Goal: Check status: Check status

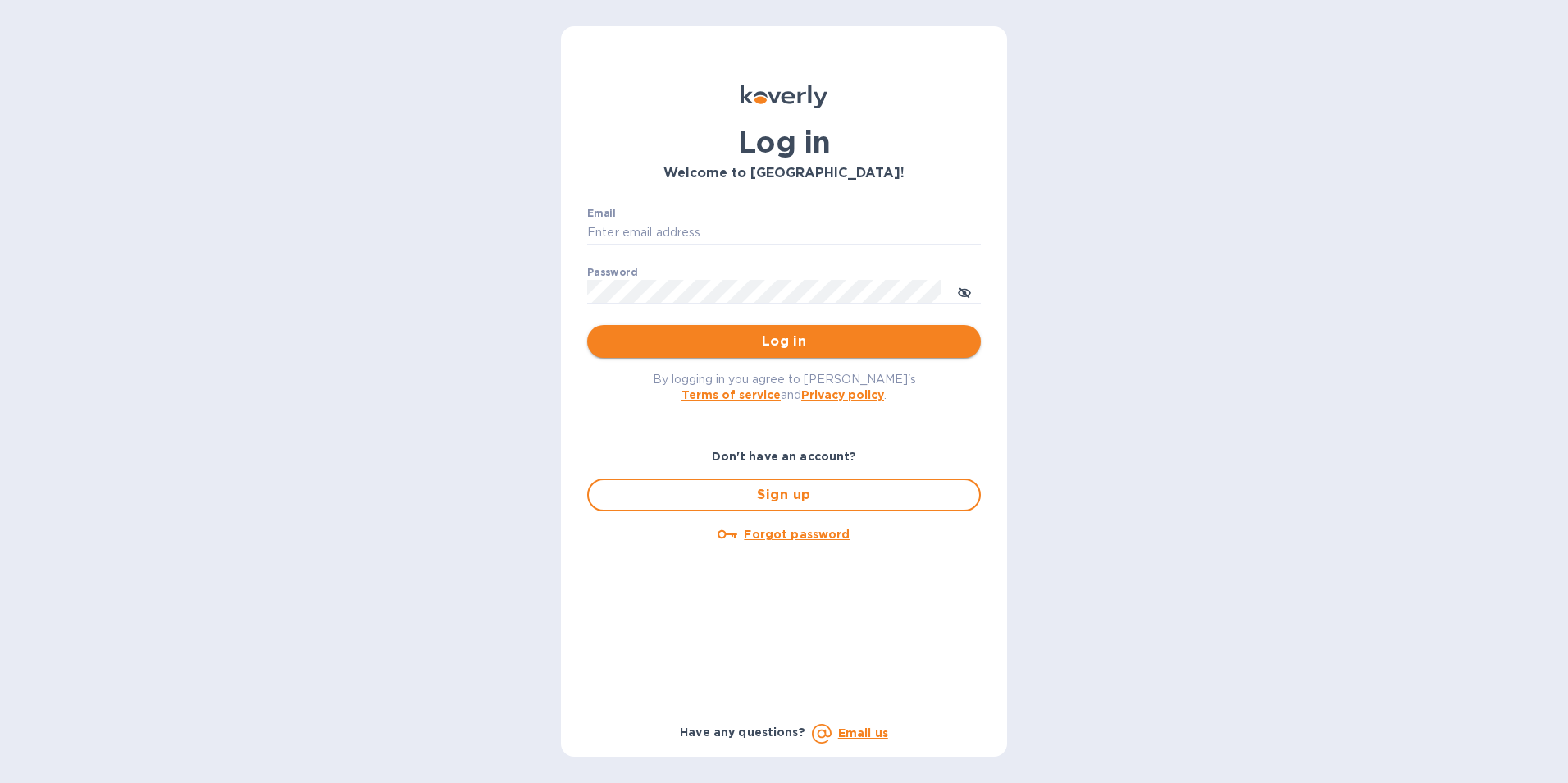
type input "LAYLA@SKYFLOORINGUSA.COM"
click at [694, 327] on button "Log in" at bounding box center [784, 341] width 394 height 33
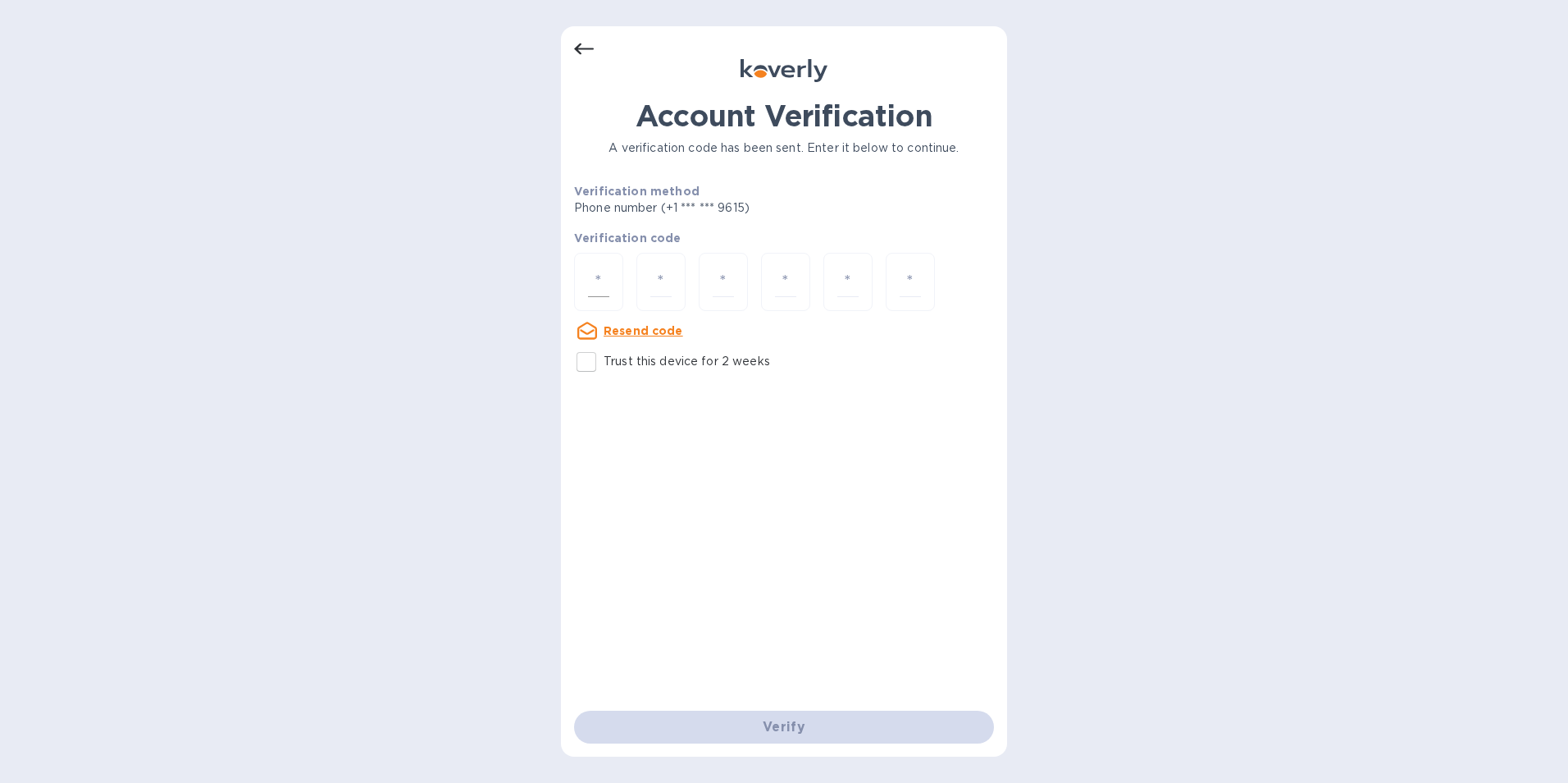
click at [608, 279] on input "number" at bounding box center [599, 282] width 21 height 30
type input "3"
type input "2"
type input "7"
type input "1"
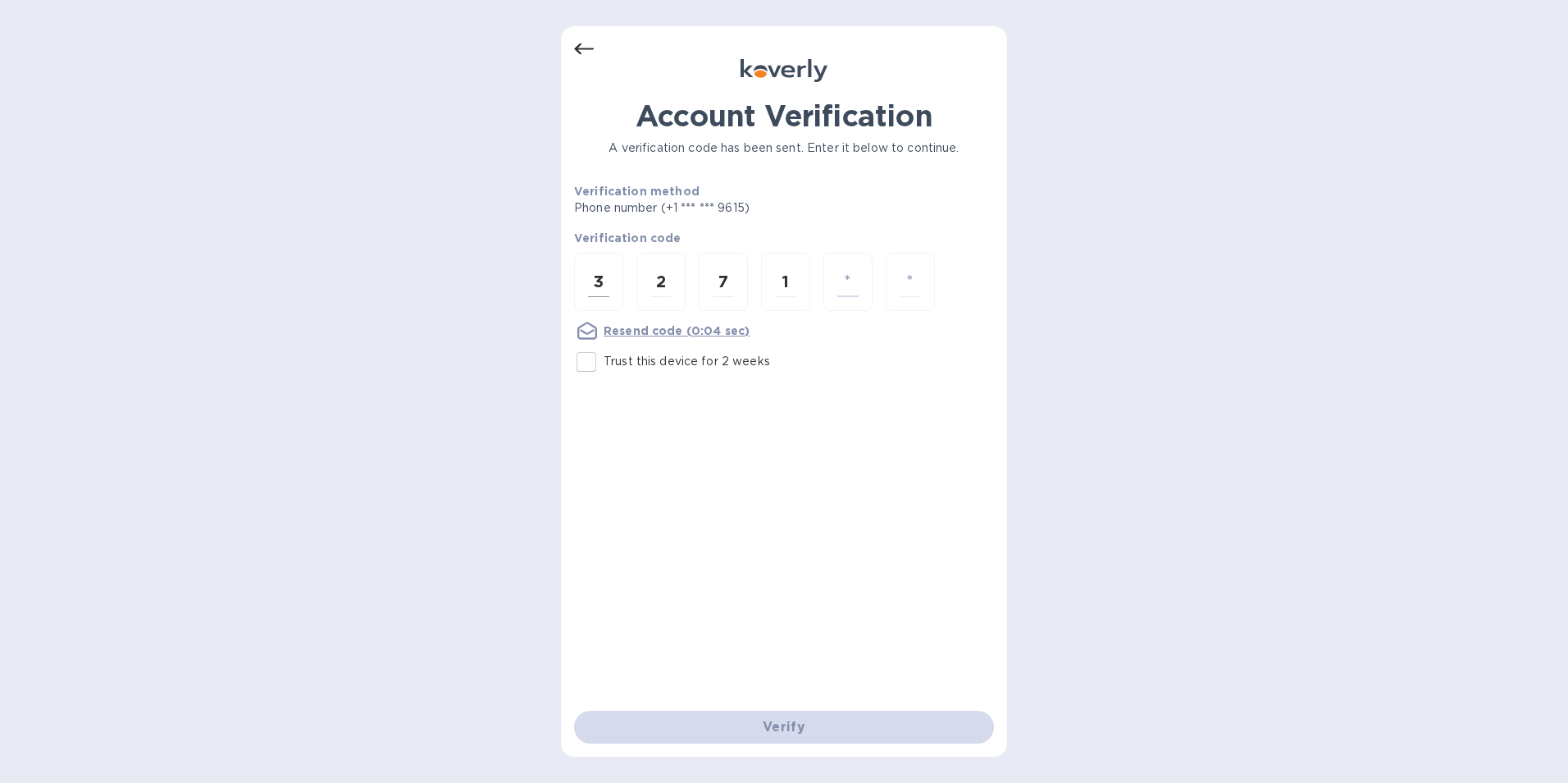
type input "0"
type input "6"
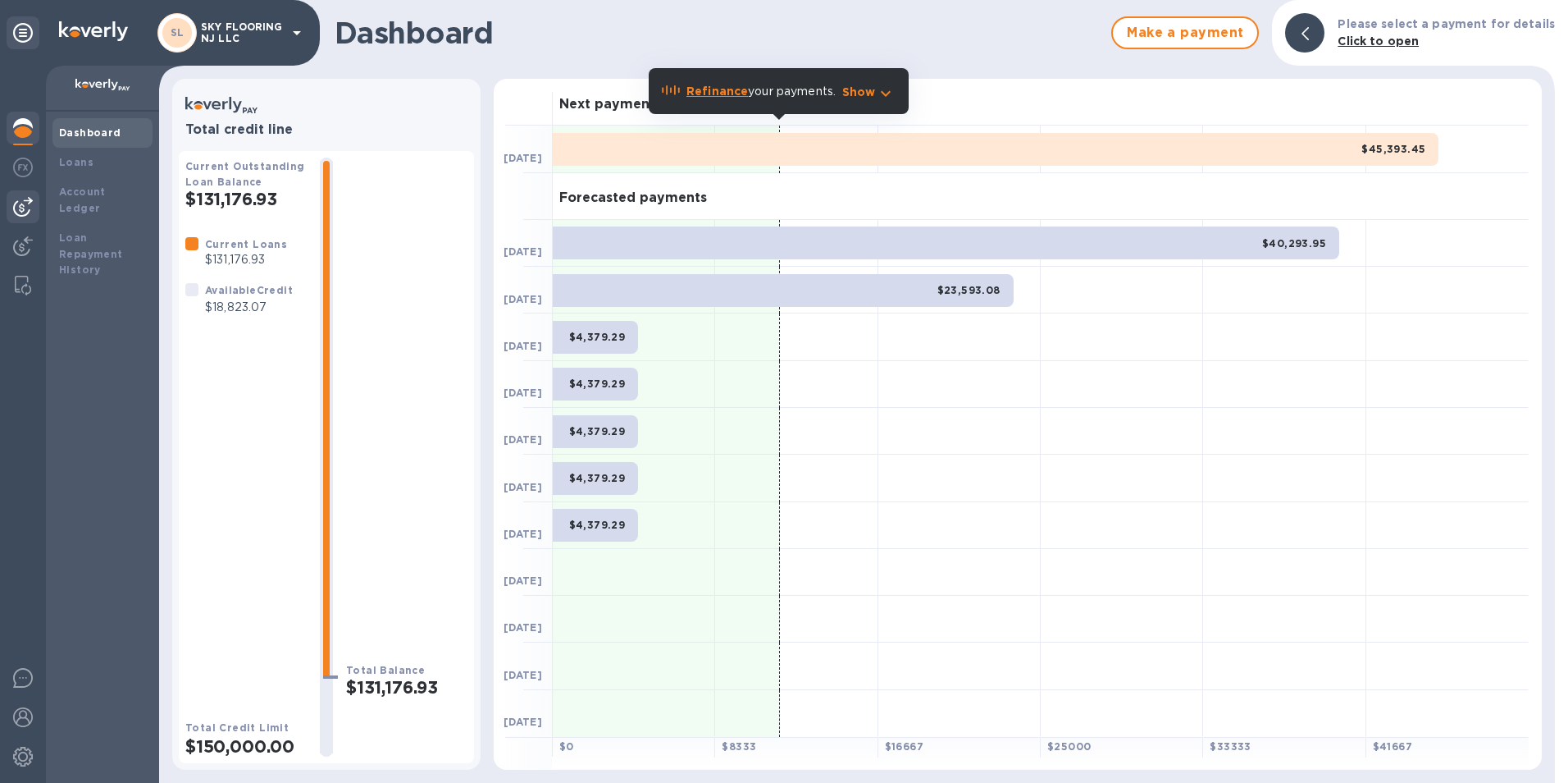
click at [25, 209] on img at bounding box center [23, 207] width 19 height 19
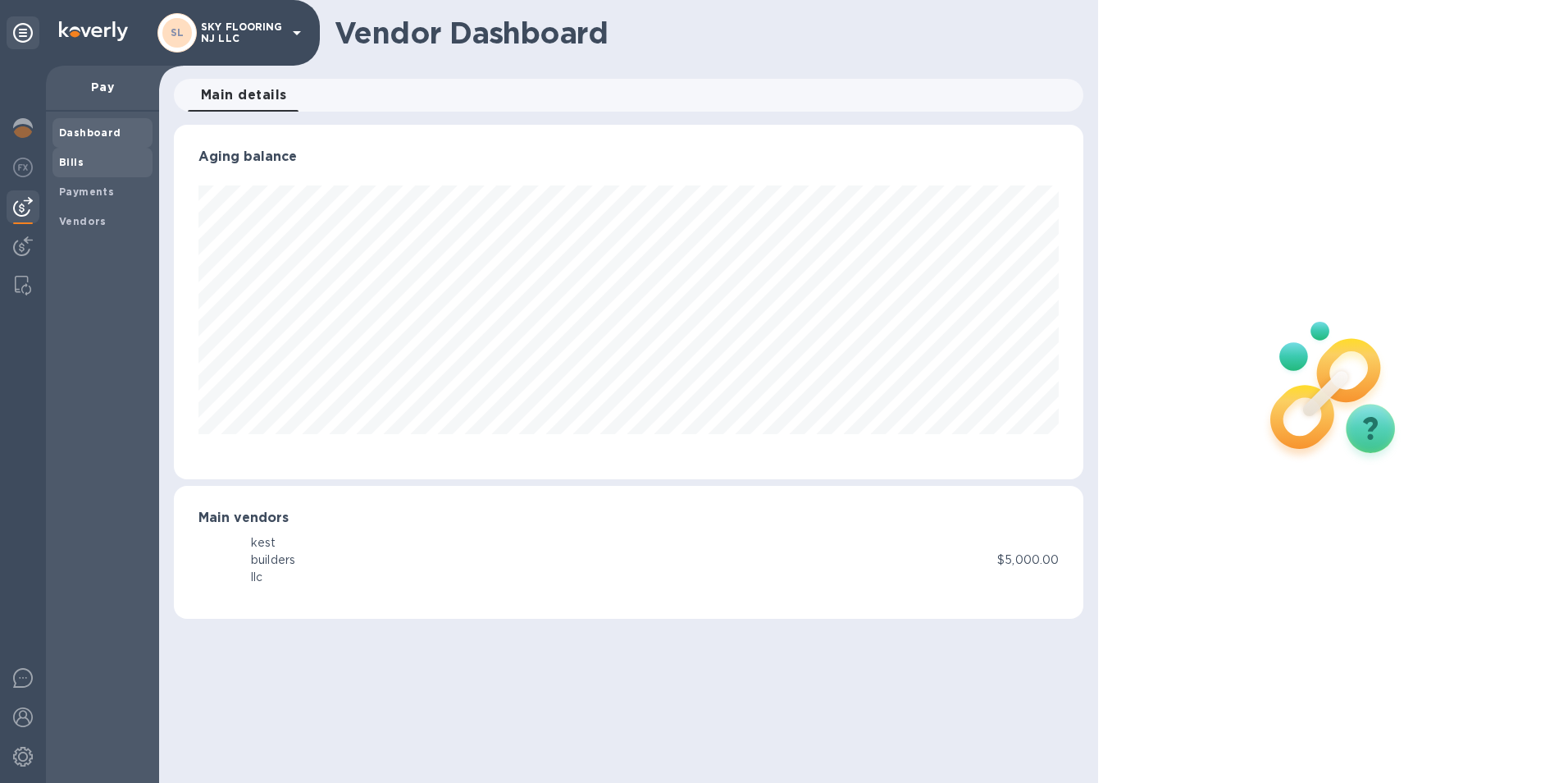
scroll to position [354, 911]
click at [96, 186] on b "Payments" at bounding box center [87, 192] width 55 height 12
